Goal: Check status: Check status

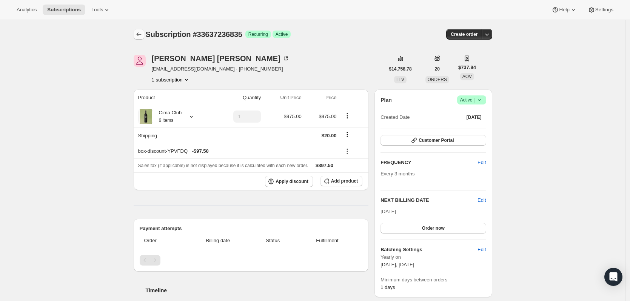
click at [137, 35] on icon "Subscriptions" at bounding box center [139, 35] width 8 height 8
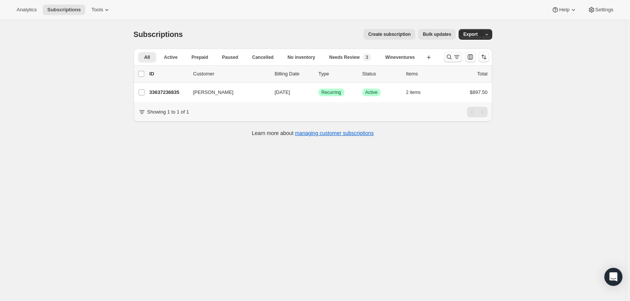
click at [453, 59] on icon "Search and filter results" at bounding box center [449, 57] width 8 height 8
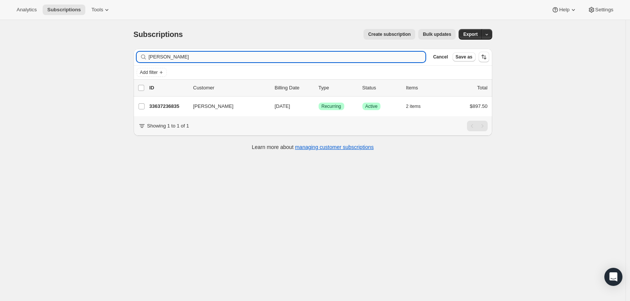
click at [246, 57] on input "[PERSON_NAME]" at bounding box center [287, 57] width 277 height 11
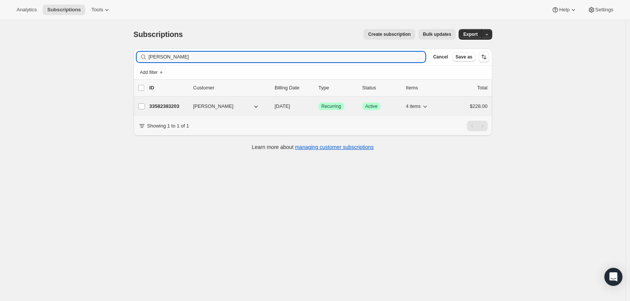
type input "[PERSON_NAME]"
click at [179, 102] on div "33582383203 [PERSON_NAME] [DATE] Success Recurring Success Active 4 items $228.…" at bounding box center [318, 106] width 338 height 11
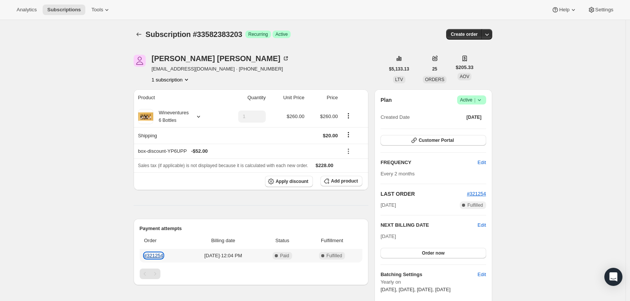
click at [161, 257] on link "#321254" at bounding box center [153, 256] width 19 height 6
